Goal: Task Accomplishment & Management: Complete application form

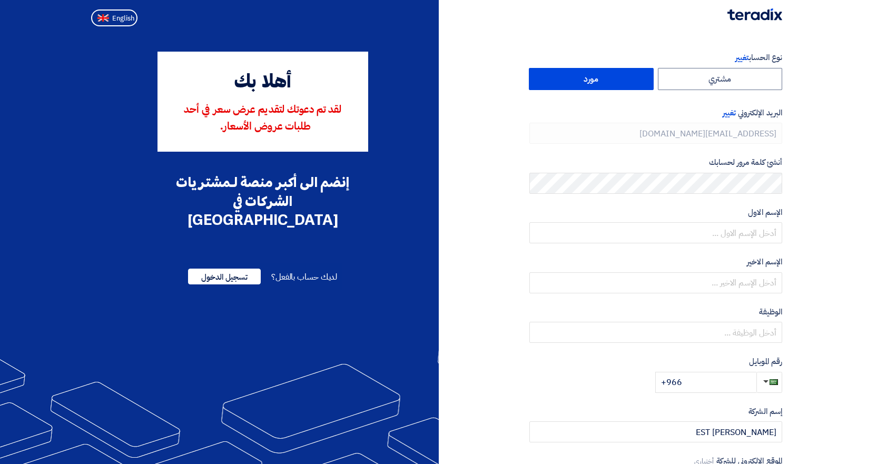
type input "[PHONE_NUMBER]"
click at [92, 14] on button "English" at bounding box center [114, 17] width 46 height 17
type input "Register"
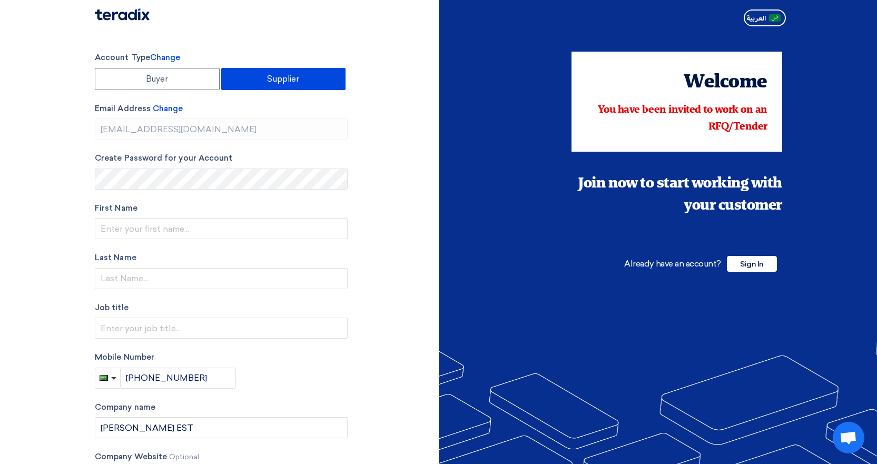
click at [299, 84] on label "Supplier" at bounding box center [283, 79] width 125 height 22
click at [299, 84] on input "Supplier" at bounding box center [284, 78] width 124 height 21
click at [756, 269] on span "Sign In" at bounding box center [752, 264] width 50 height 16
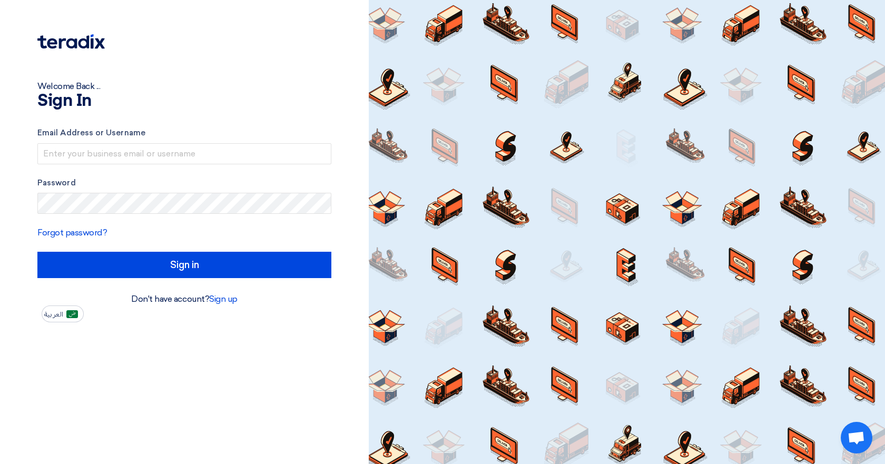
click at [82, 122] on div "Email Address or Username Password Forgot password? Sign in" at bounding box center [184, 202] width 294 height 181
click at [87, 144] on input "text" at bounding box center [184, 153] width 294 height 21
type input "[EMAIL_ADDRESS][DOMAIN_NAME]"
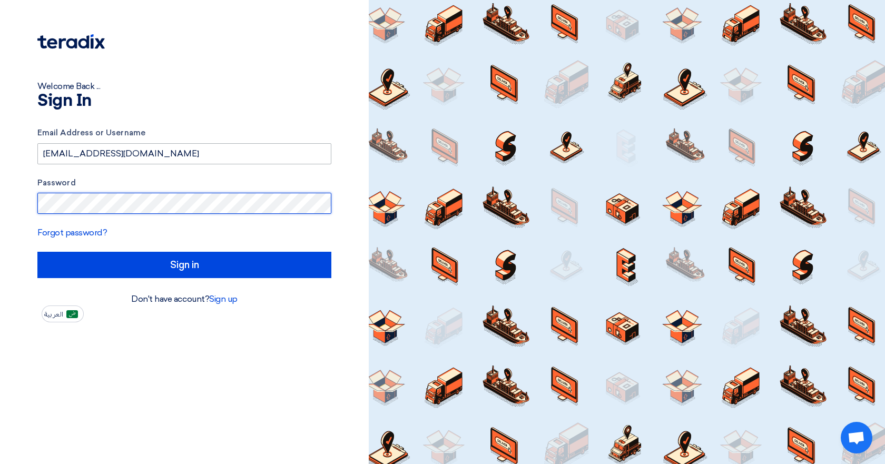
click at [37, 252] on input "Sign in" at bounding box center [184, 265] width 294 height 26
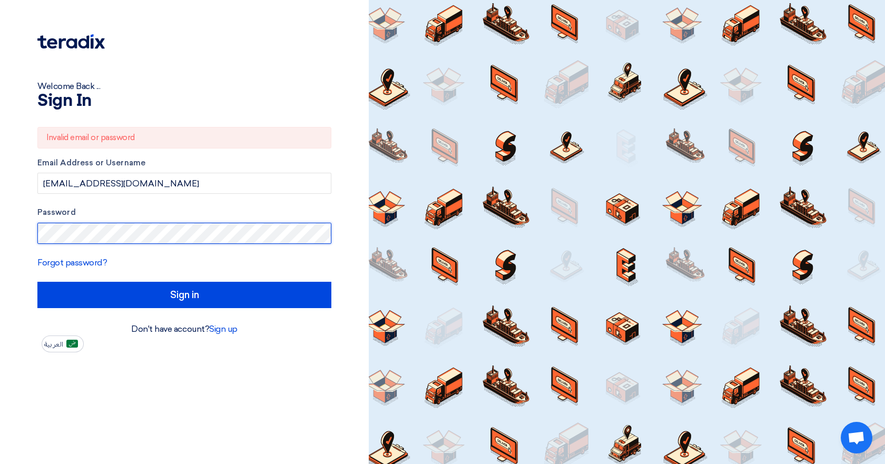
click at [29, 234] on div "Welcome Back ... Sign In Invalid email or password Email Address or Username [P…" at bounding box center [184, 176] width 353 height 352
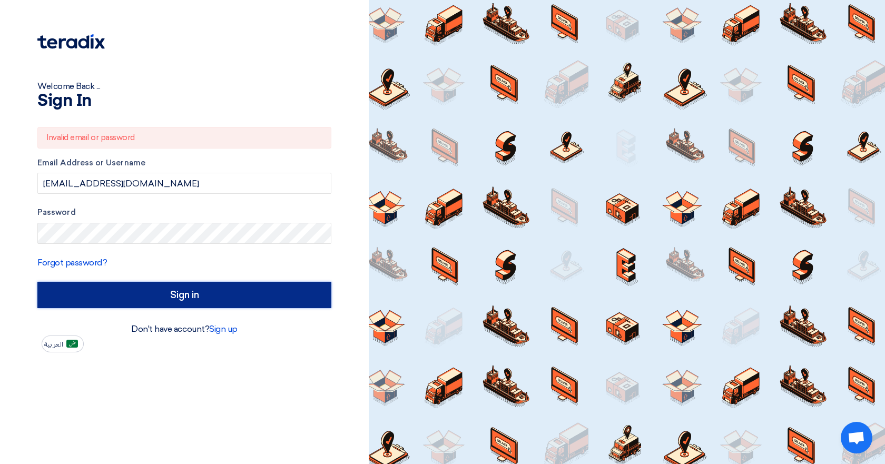
click at [100, 287] on input "Sign in" at bounding box center [184, 295] width 294 height 26
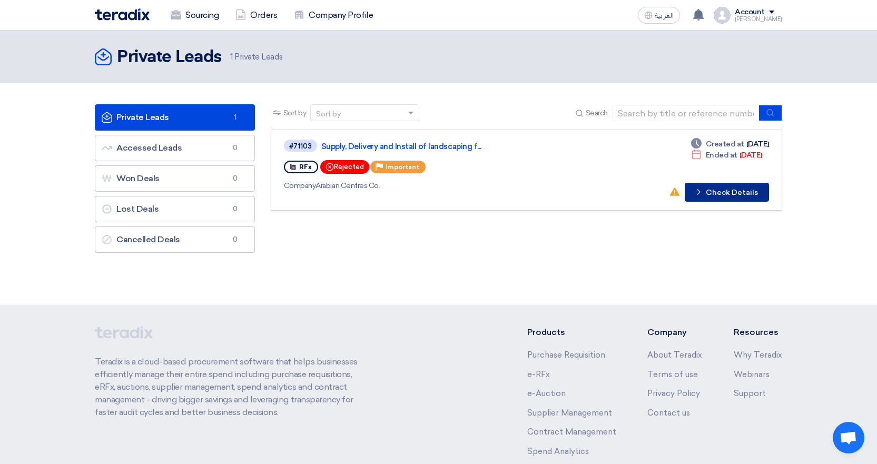
click at [690, 191] on button "Check details Check Details" at bounding box center [727, 192] width 84 height 19
